Goal: Information Seeking & Learning: Learn about a topic

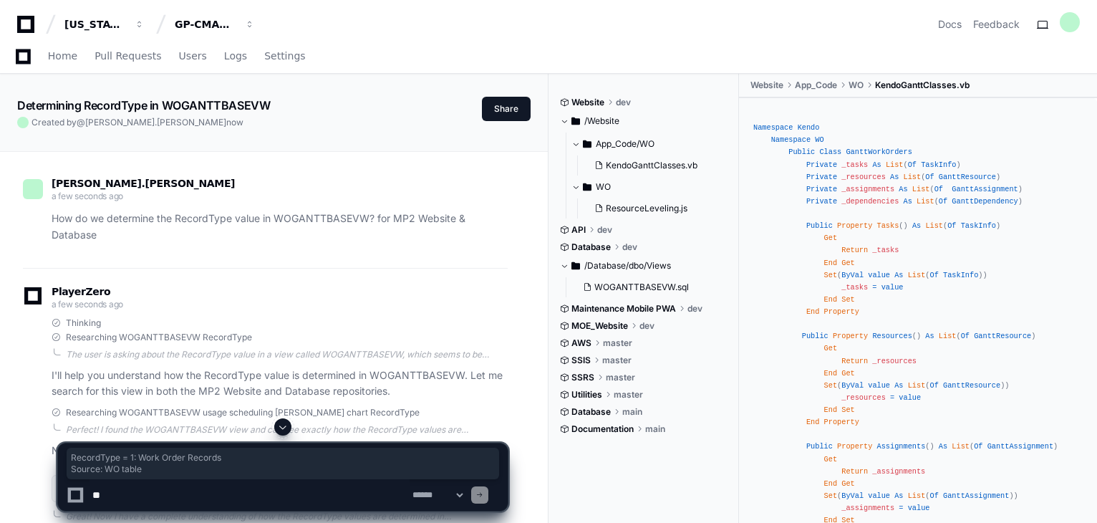
scroll to position [477, 0]
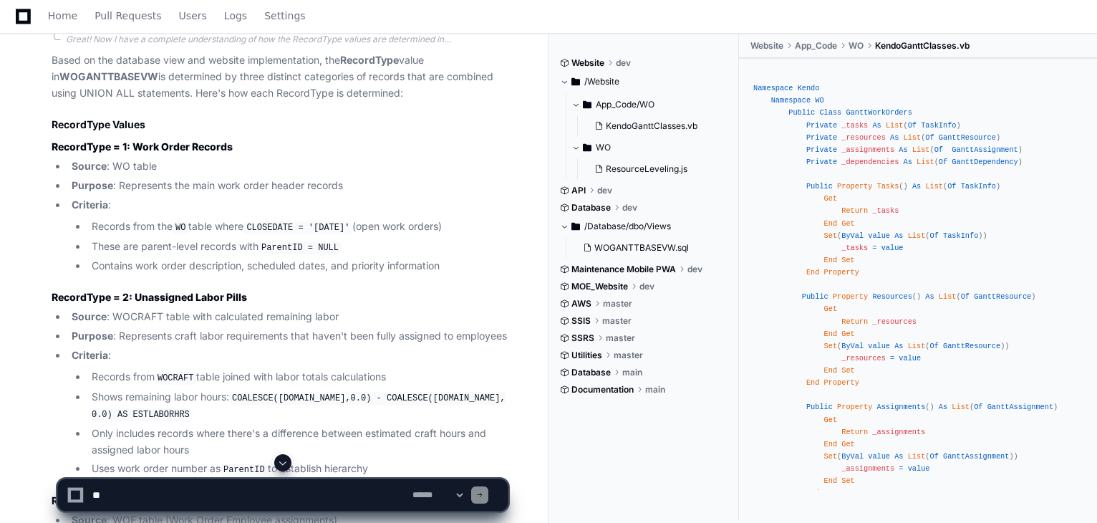
click at [234, 202] on li "Criteria : Records from the WO table where CLOSEDATE = '[DATE]' (open work orde…" at bounding box center [287, 236] width 441 height 78
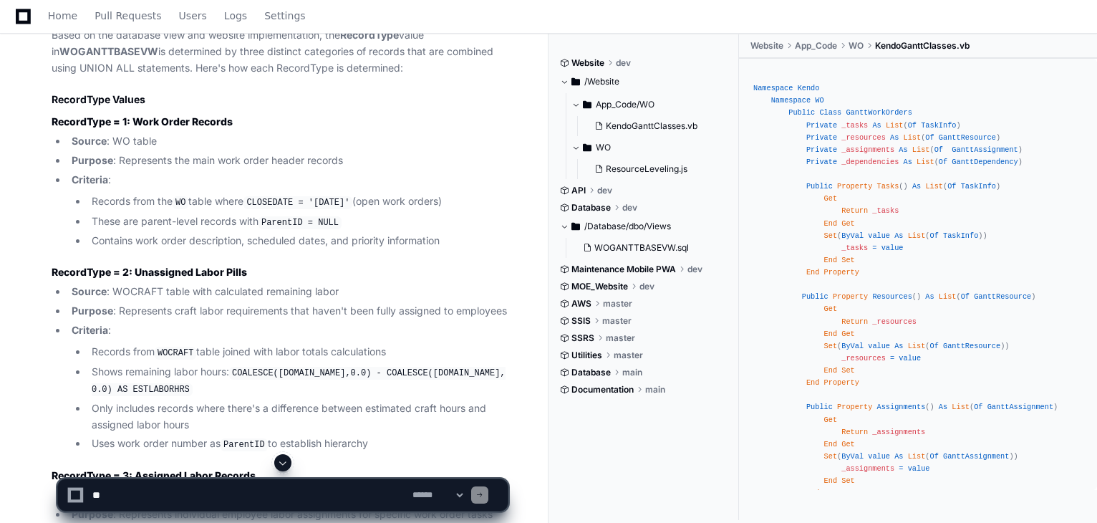
scroll to position [503, 0]
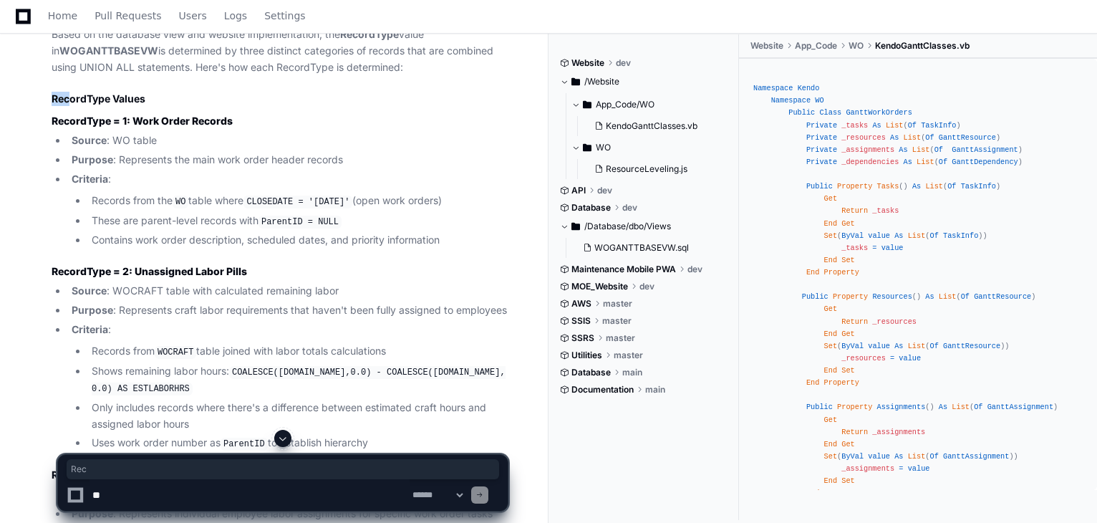
drag, startPoint x: 50, startPoint y: 94, endPoint x: 69, endPoint y: 98, distance: 19.8
click at [69, 98] on div "WOGANTTBASEVW.sql 1 ResourceLeveling.js 2 KendoGanttClasses.vb 3 Great! Now I h…" at bounding box center [265, 460] width 485 height 994
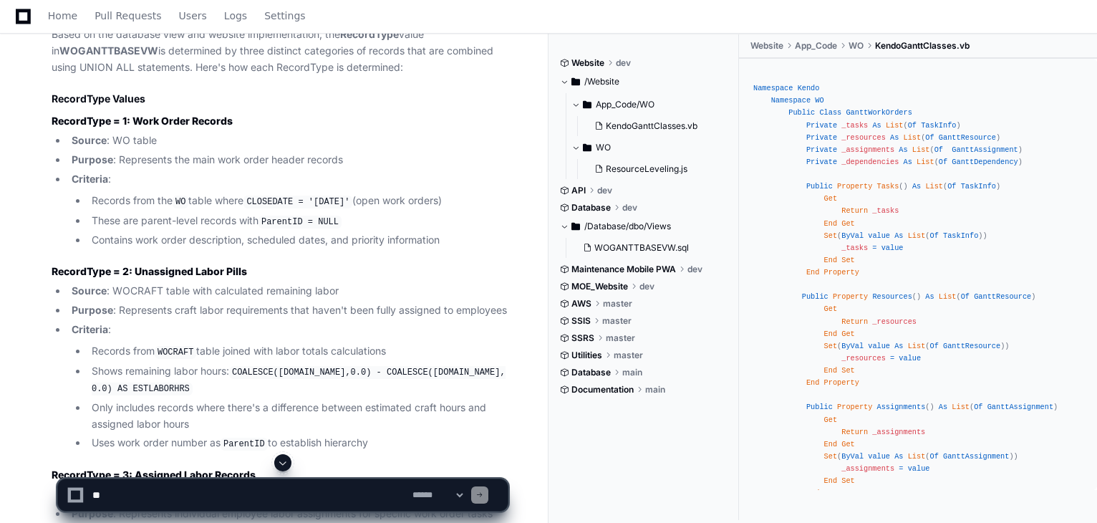
click at [125, 44] on strong "WOGANTTBASEVW" at bounding box center [108, 50] width 99 height 12
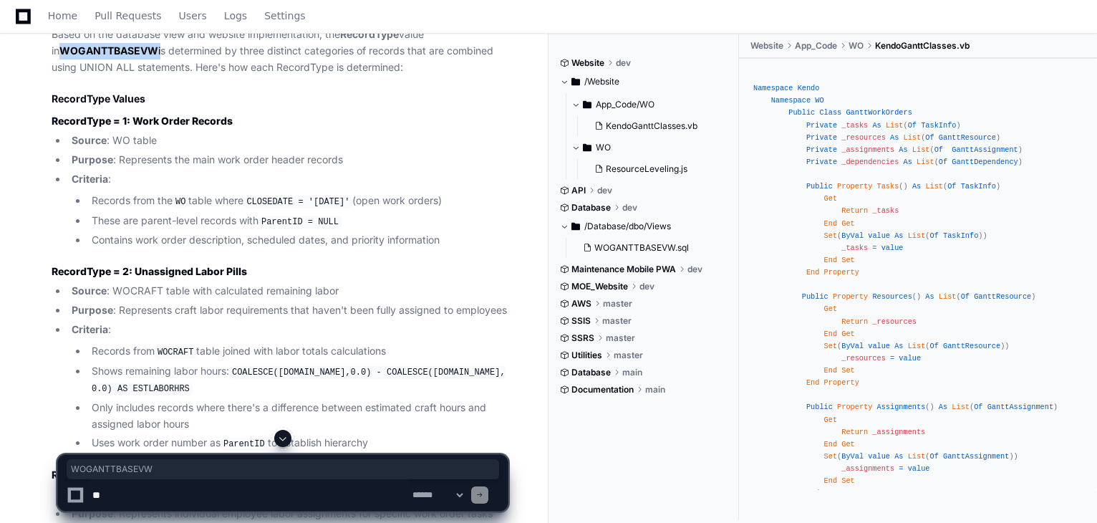
copy p "WOGANTTBASEVW"
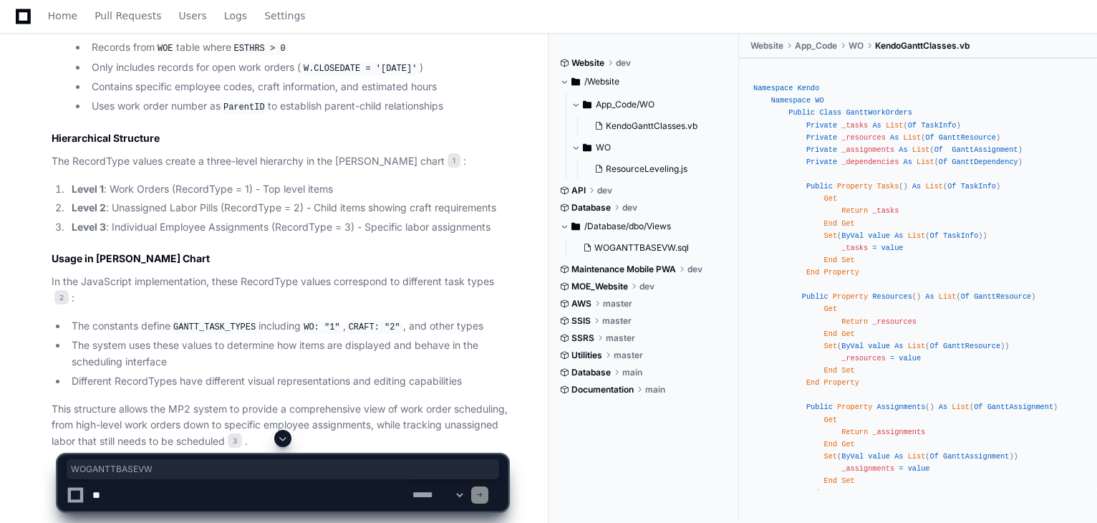
scroll to position [1044, 0]
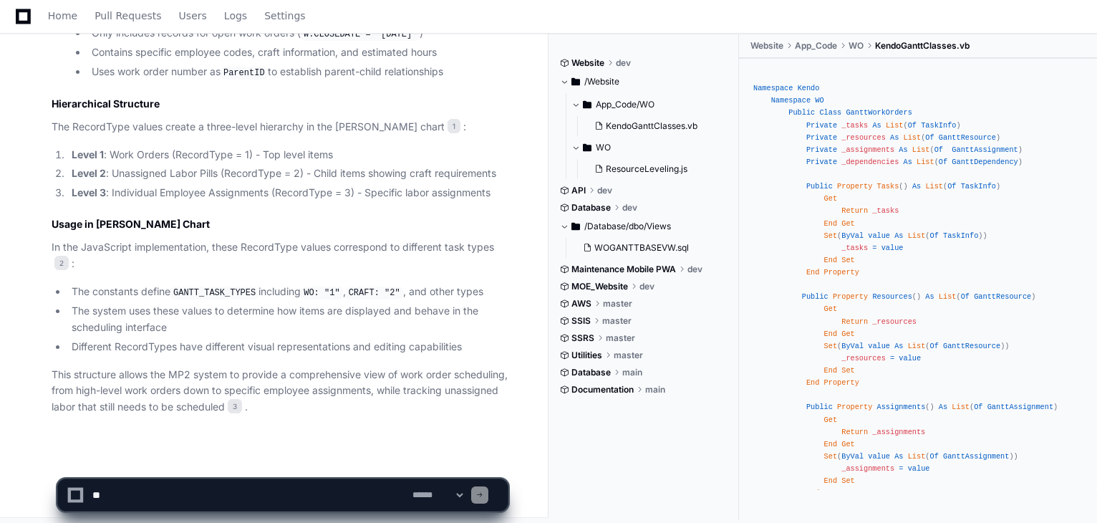
click at [211, 491] on textarea at bounding box center [250, 495] width 320 height 32
type textarea "**********"
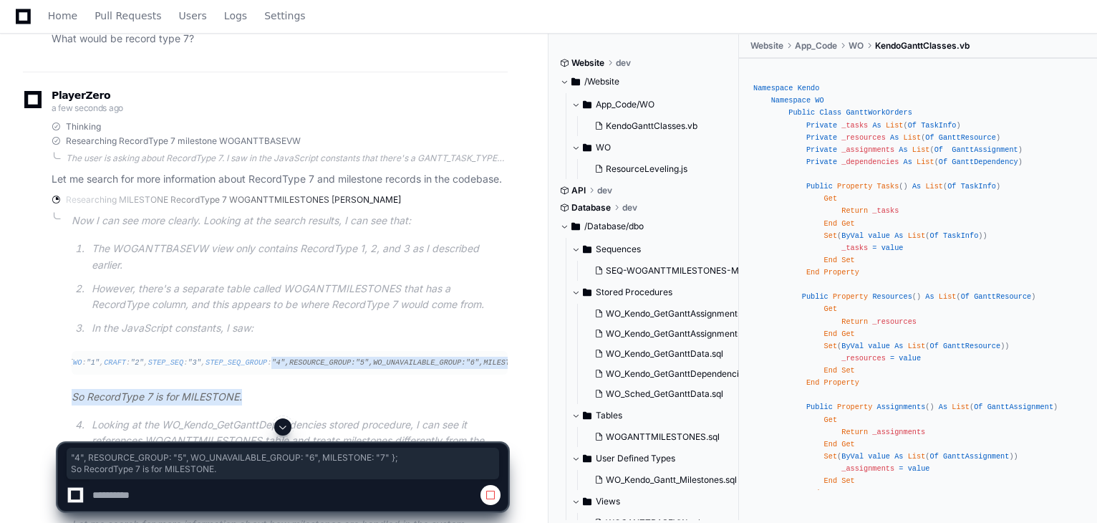
scroll to position [0, 174]
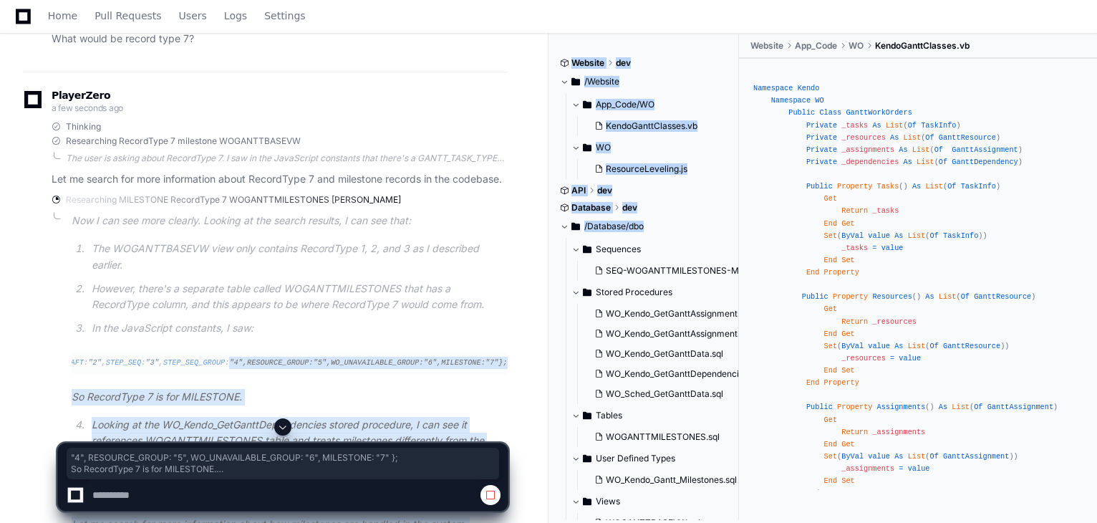
drag, startPoint x: 401, startPoint y: 351, endPoint x: 556, endPoint y: 378, distance: 157.0
click at [491, 358] on span ""7"" at bounding box center [492, 362] width 13 height 9
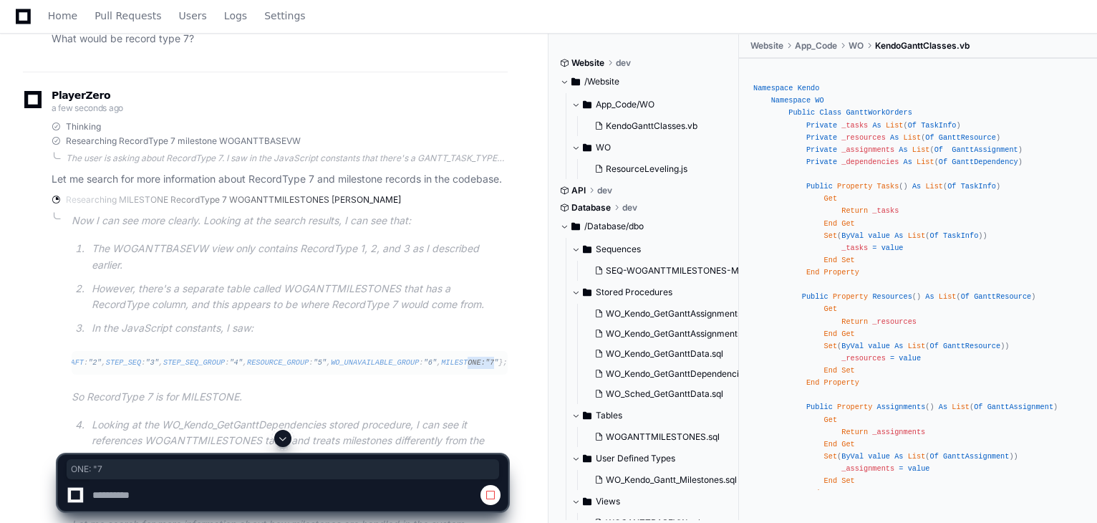
drag, startPoint x: 491, startPoint y: 355, endPoint x: 464, endPoint y: 354, distance: 27.3
click at [340, 357] on div "const GANTT_TASK_TYPES = { WO : "1" , CRAFT : "2" , STEP_SEQ : "3" , STEP_SEQ_G…" at bounding box center [129, 363] width 419 height 12
click at [464, 358] on span "MILESTONE" at bounding box center [460, 362] width 39 height 9
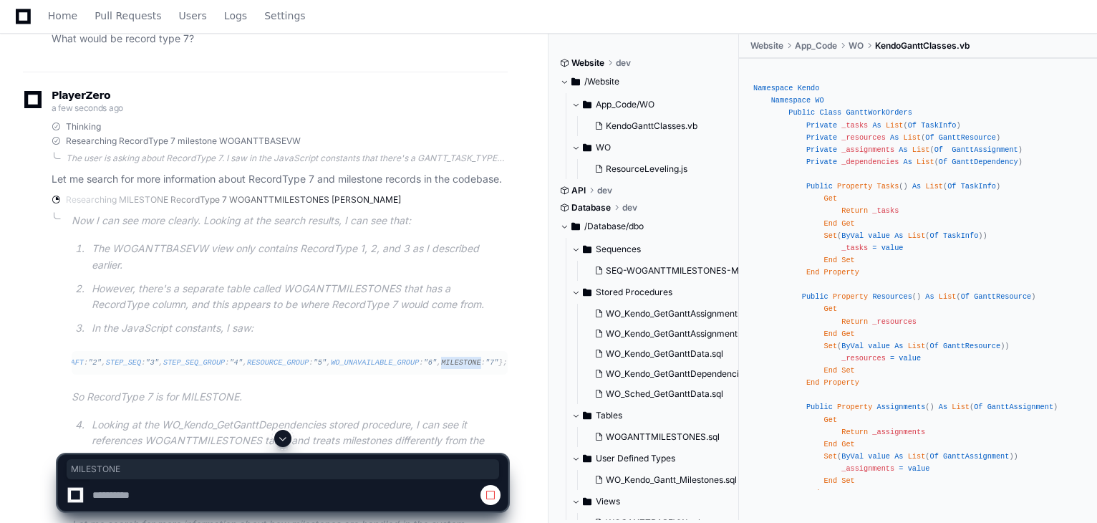
click at [464, 358] on span "MILESTONE" at bounding box center [460, 362] width 39 height 9
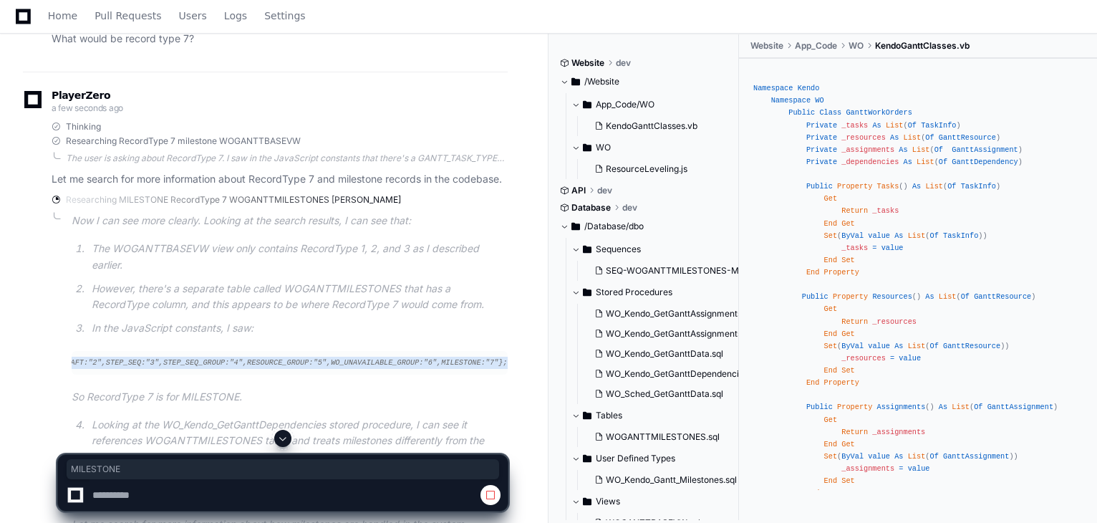
click at [464, 358] on span "MILESTONE" at bounding box center [460, 362] width 39 height 9
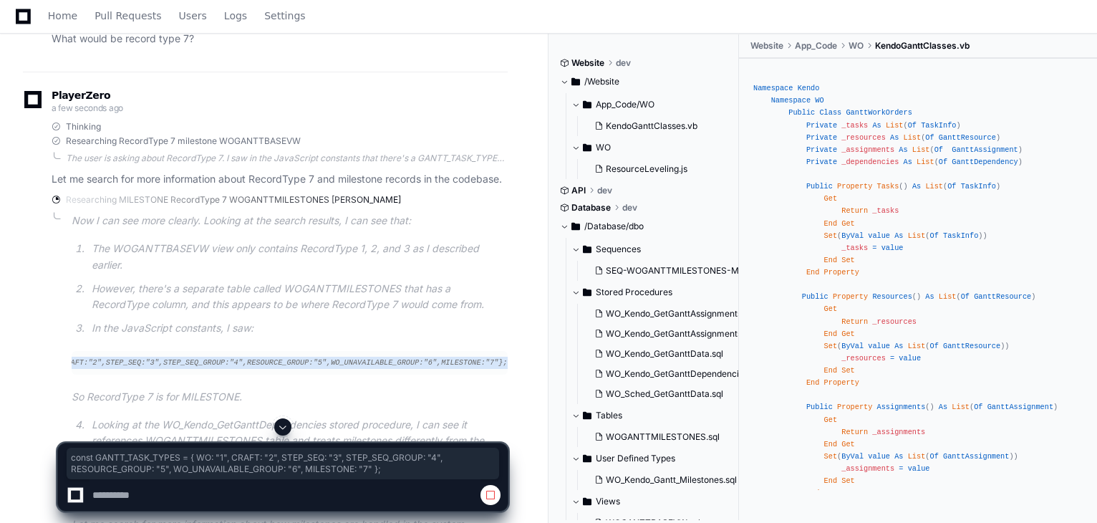
click at [464, 358] on span "MILESTONE" at bounding box center [460, 362] width 39 height 9
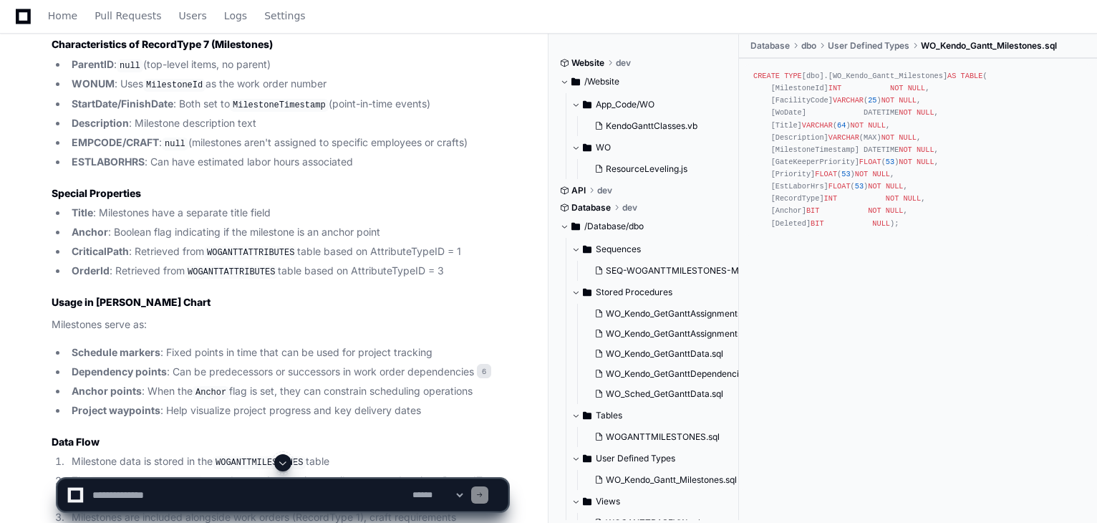
scroll to position [2181, 0]
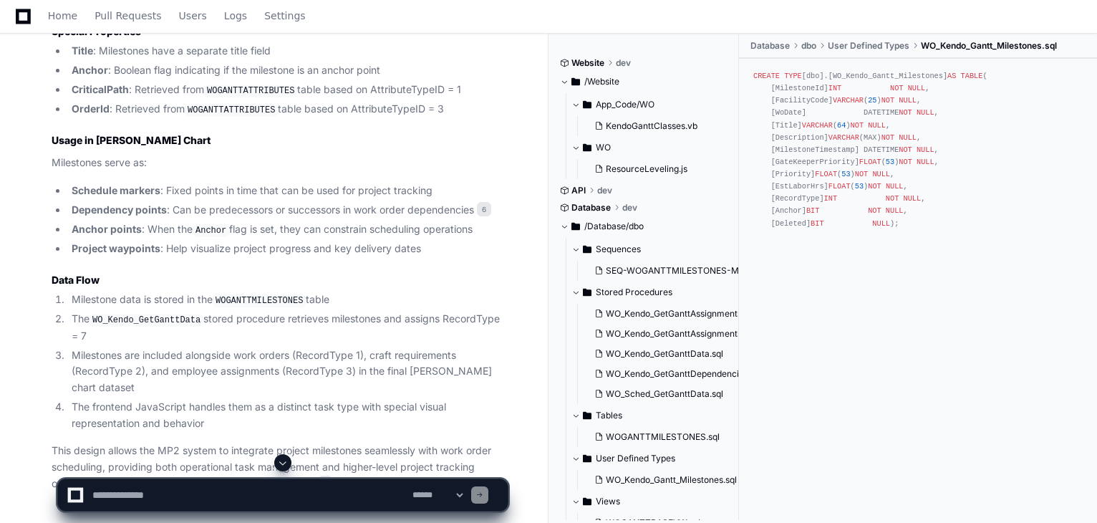
click at [244, 496] on textarea at bounding box center [250, 495] width 320 height 32
type textarea "**********"
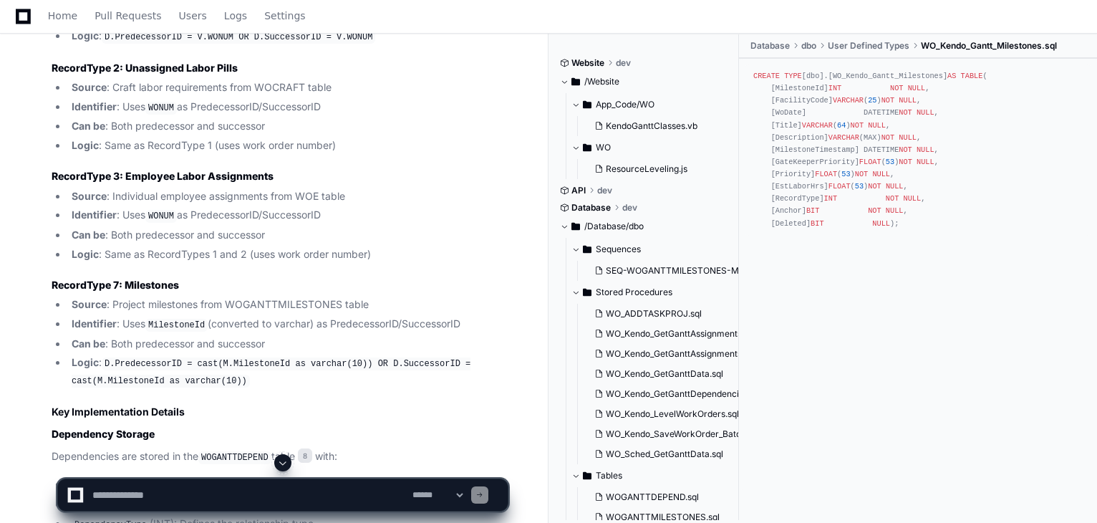
scroll to position [3161, 0]
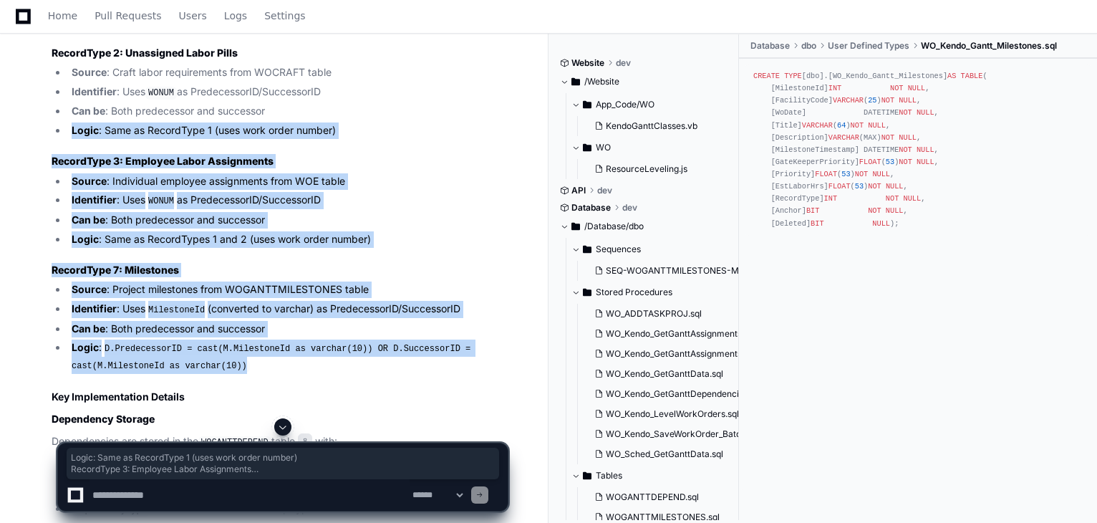
drag, startPoint x: 237, startPoint y: 330, endPoint x: 32, endPoint y: 90, distance: 316.0
click at [32, 90] on div "WOGANTTDEPEND.sql 8 WO_Kendo_GetGanttDependencies.sql 6 WO_Kendo_LevelWorkOrder…" at bounding box center [265, 415] width 485 height 1227
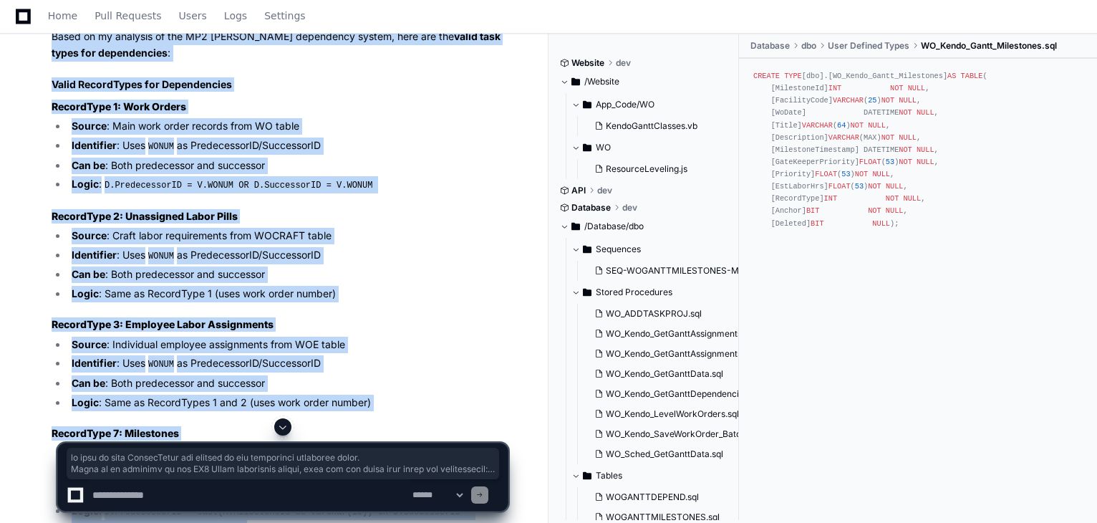
scroll to position [2977, 0]
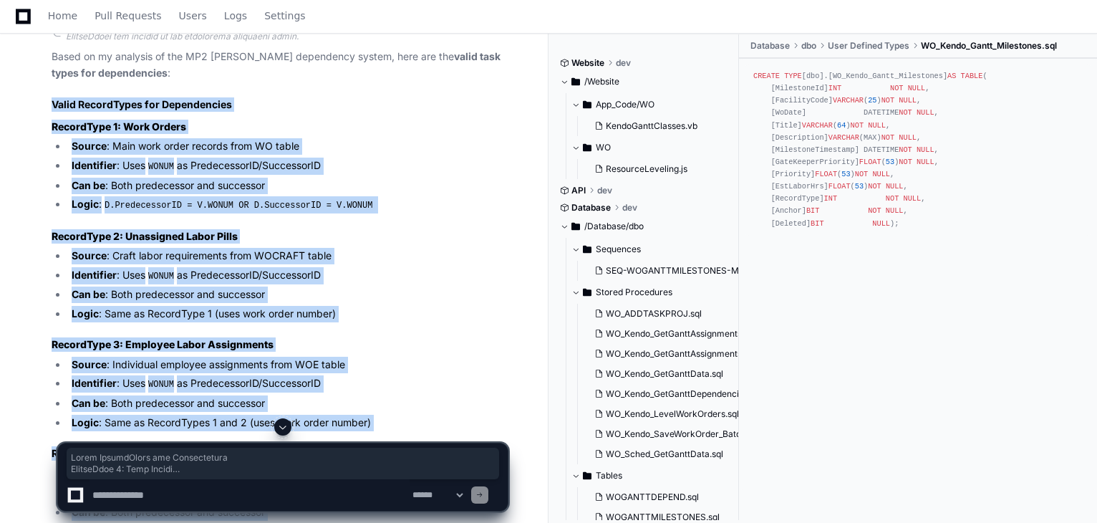
copy article "Valid RecordTypes for Dependencies RecordType 1: Work Orders Source : Main work…"
